Goal: Go to known website: Access a specific website the user already knows

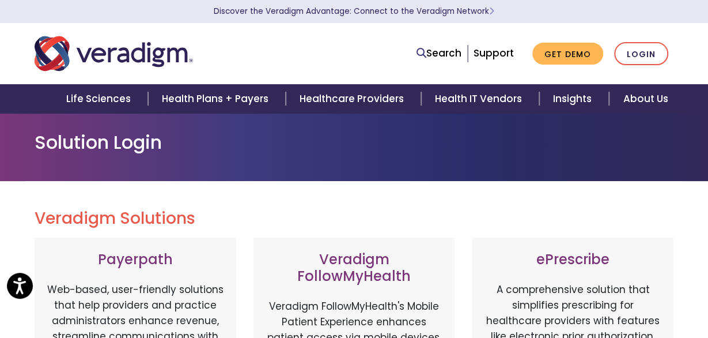
scroll to position [295, 0]
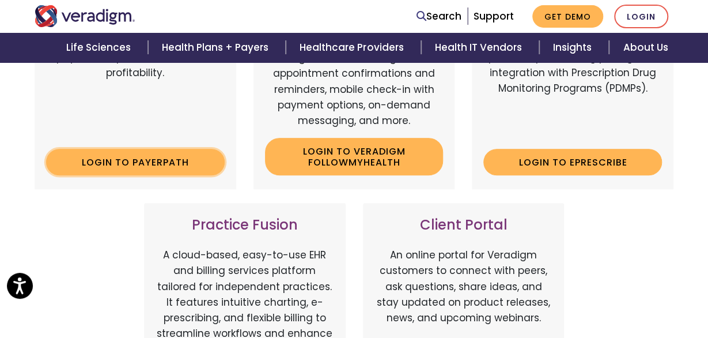
click at [121, 160] on link "Login to Payerpath" at bounding box center [135, 162] width 179 height 27
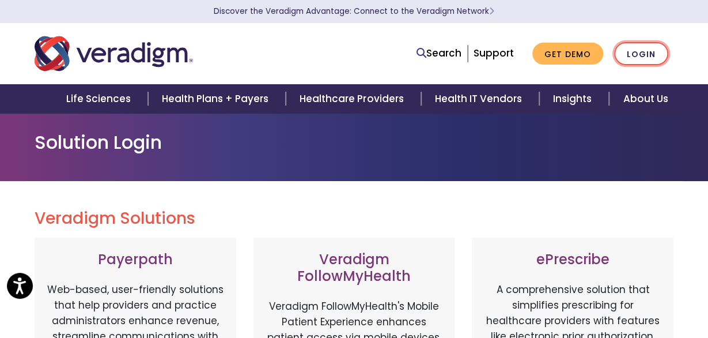
click at [640, 55] on link "Login" at bounding box center [641, 54] width 54 height 24
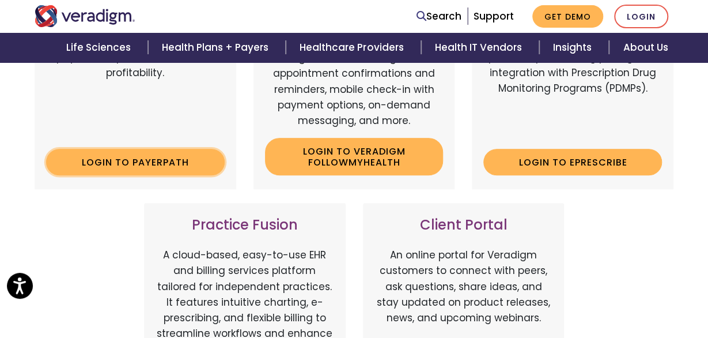
click at [121, 158] on link "Login to Payerpath" at bounding box center [135, 162] width 179 height 27
